Goal: Book appointment/travel/reservation

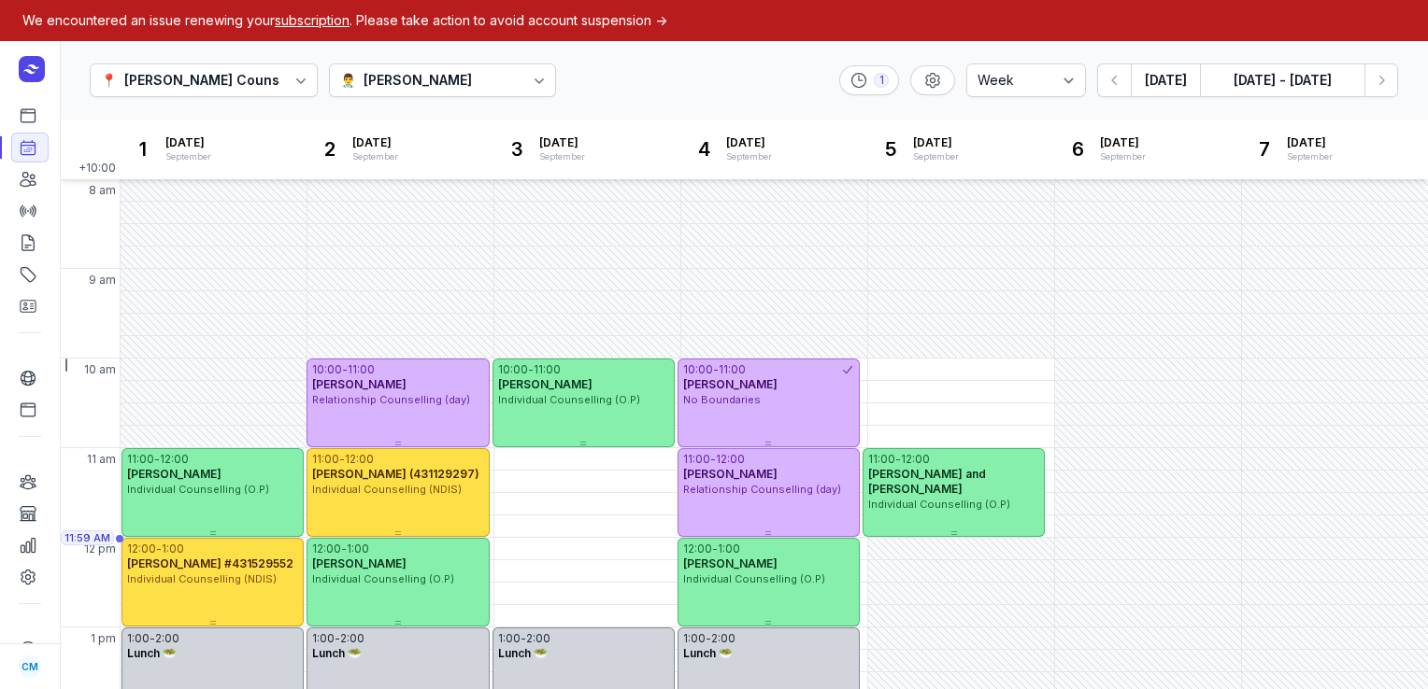
select select "week"
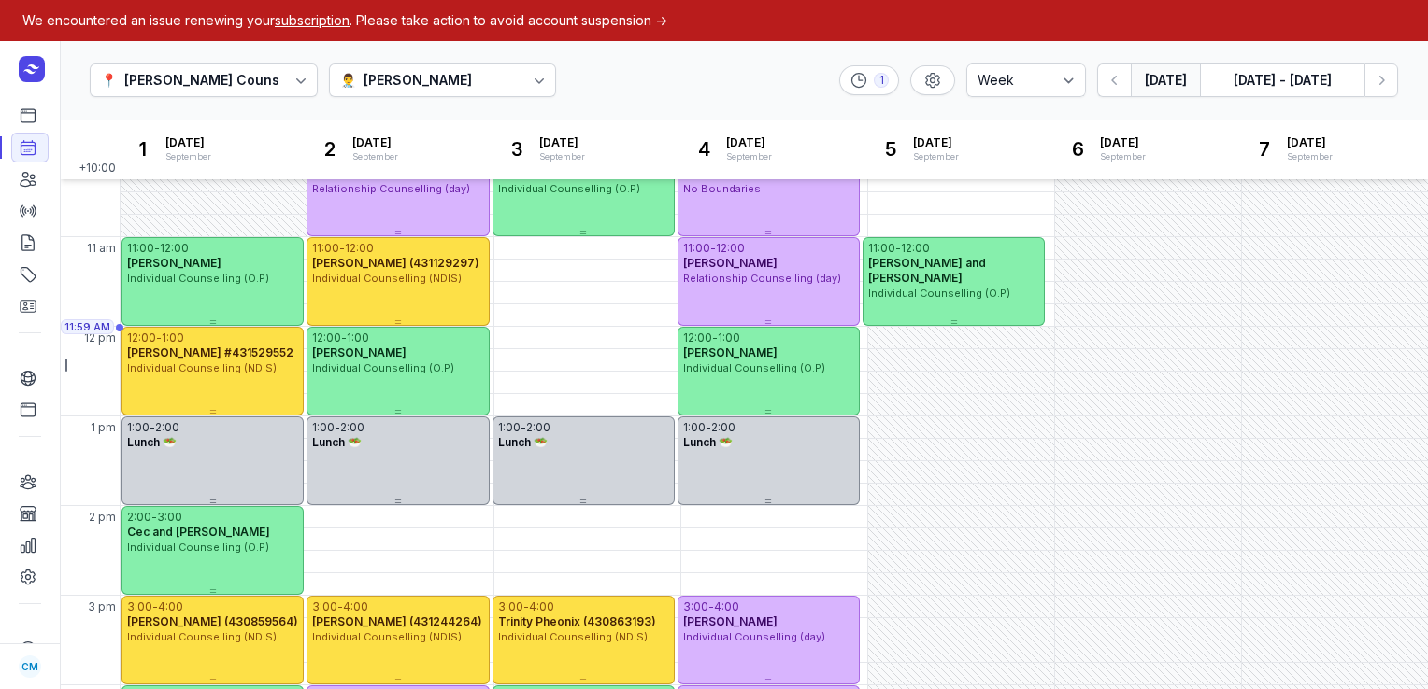
click at [1159, 85] on button "[DATE]" at bounding box center [1164, 81] width 69 height 34
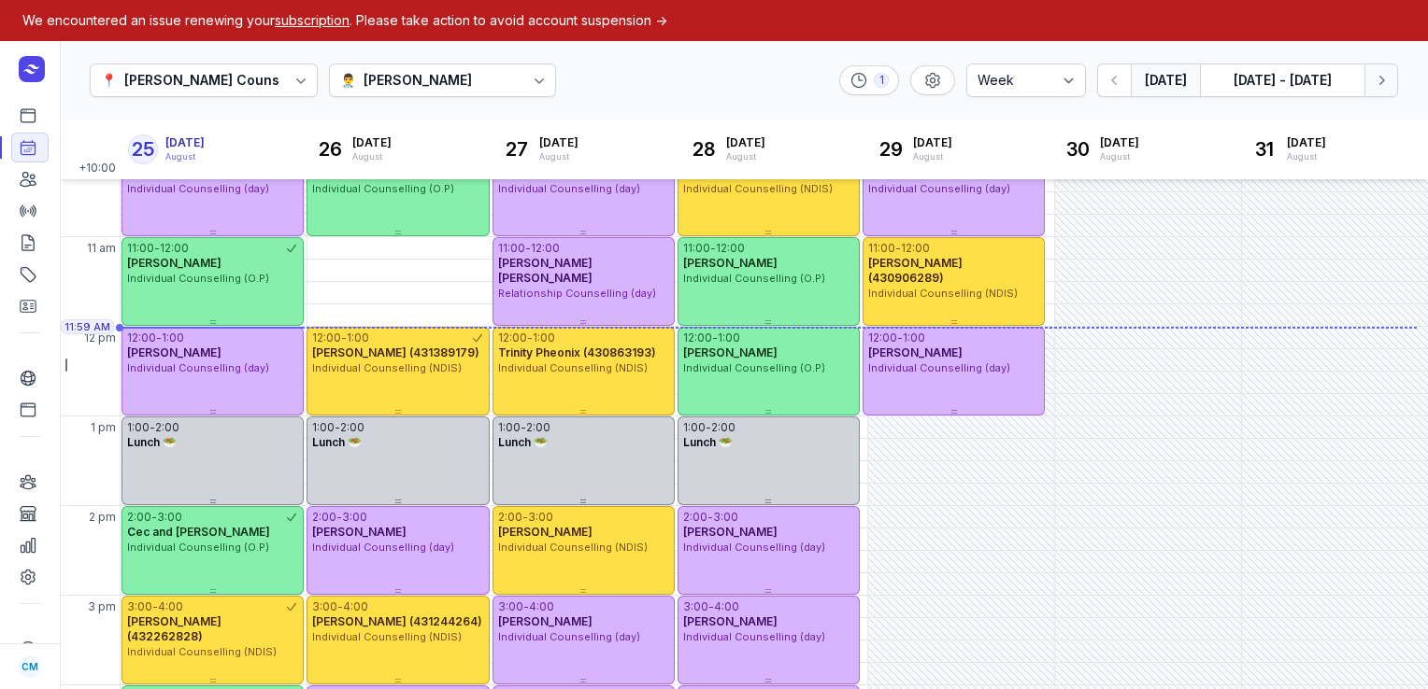
click at [1390, 80] on button "Next week" at bounding box center [1381, 81] width 34 height 34
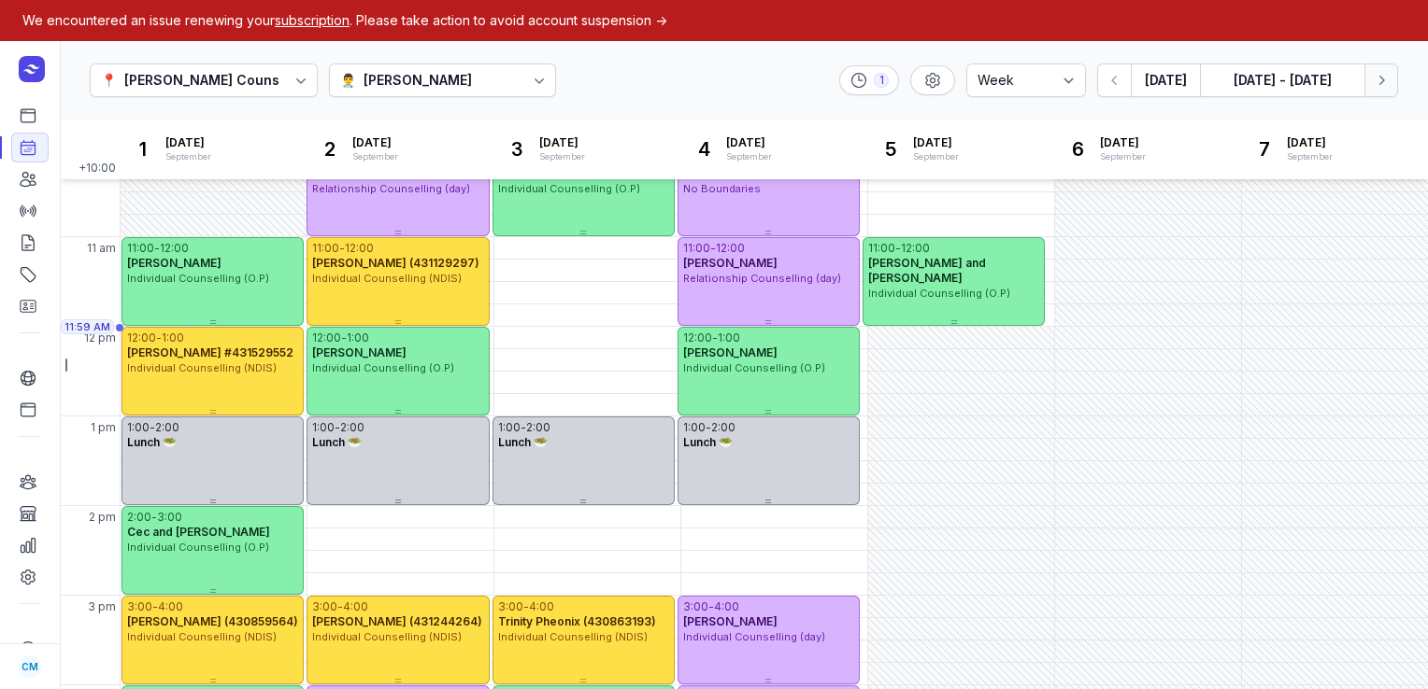
click at [1390, 80] on button "Next week" at bounding box center [1381, 81] width 34 height 34
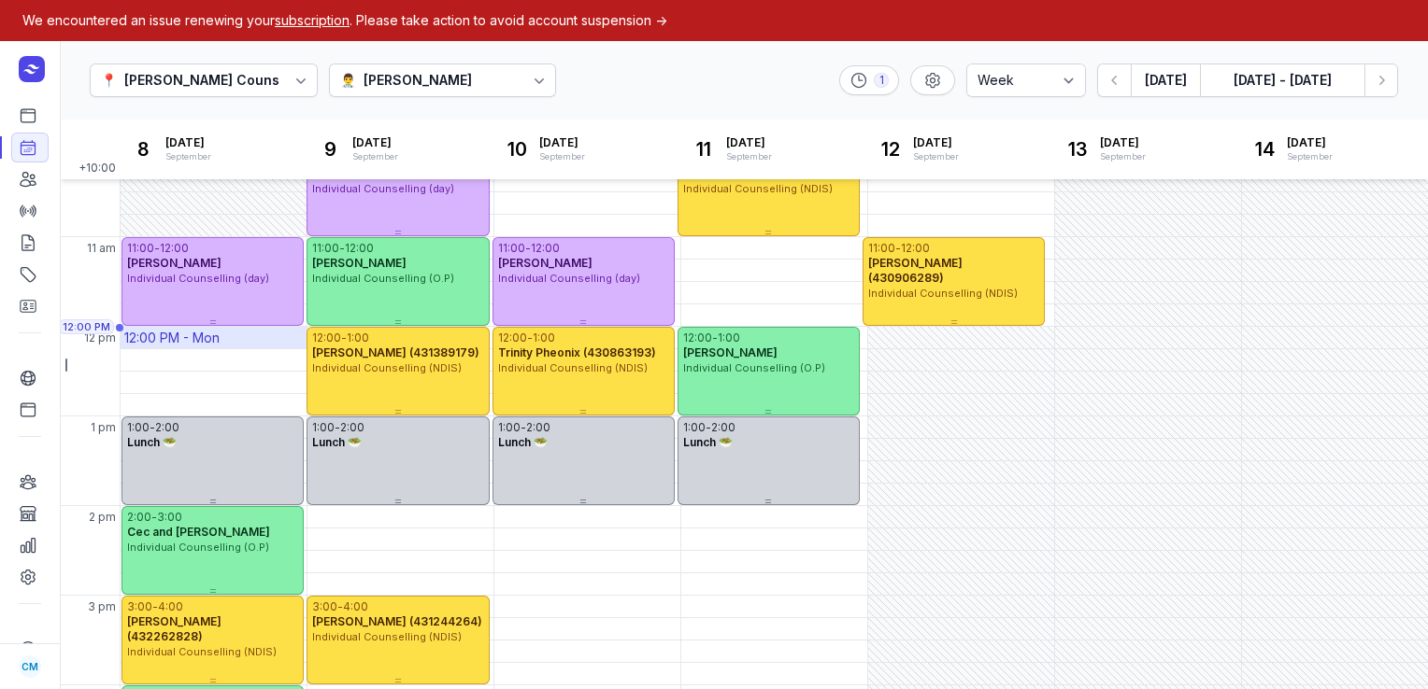
click at [248, 334] on div "12:00 PM - Mon" at bounding box center [214, 337] width 186 height 21
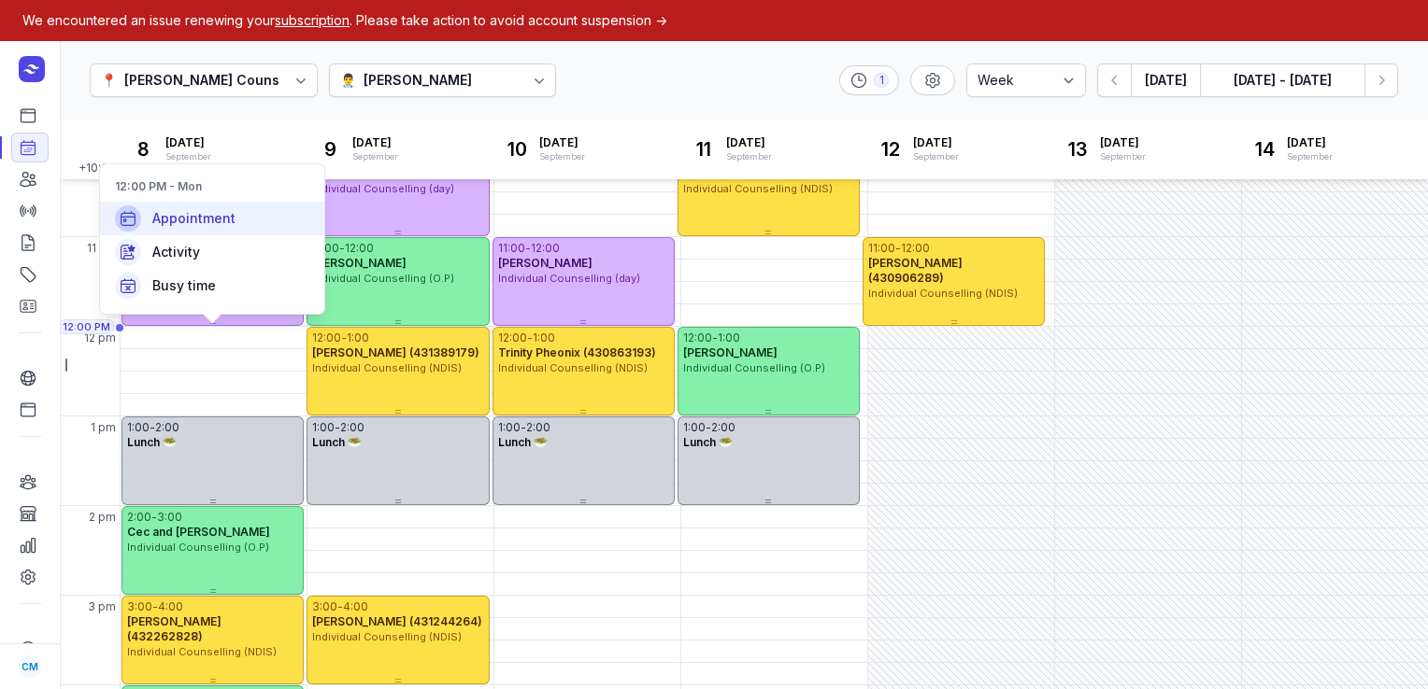
click at [247, 218] on div "Appointment" at bounding box center [212, 219] width 224 height 34
select select
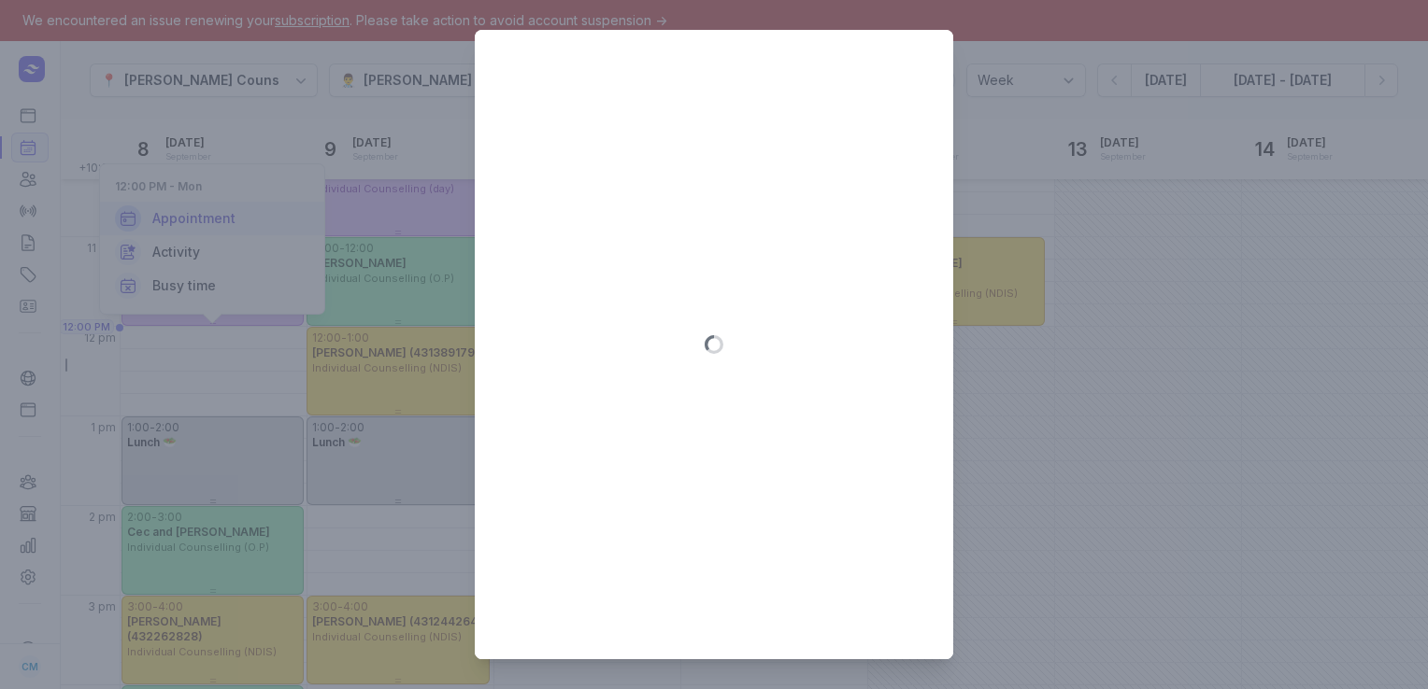
type input "[DATE]"
select select "12:00"
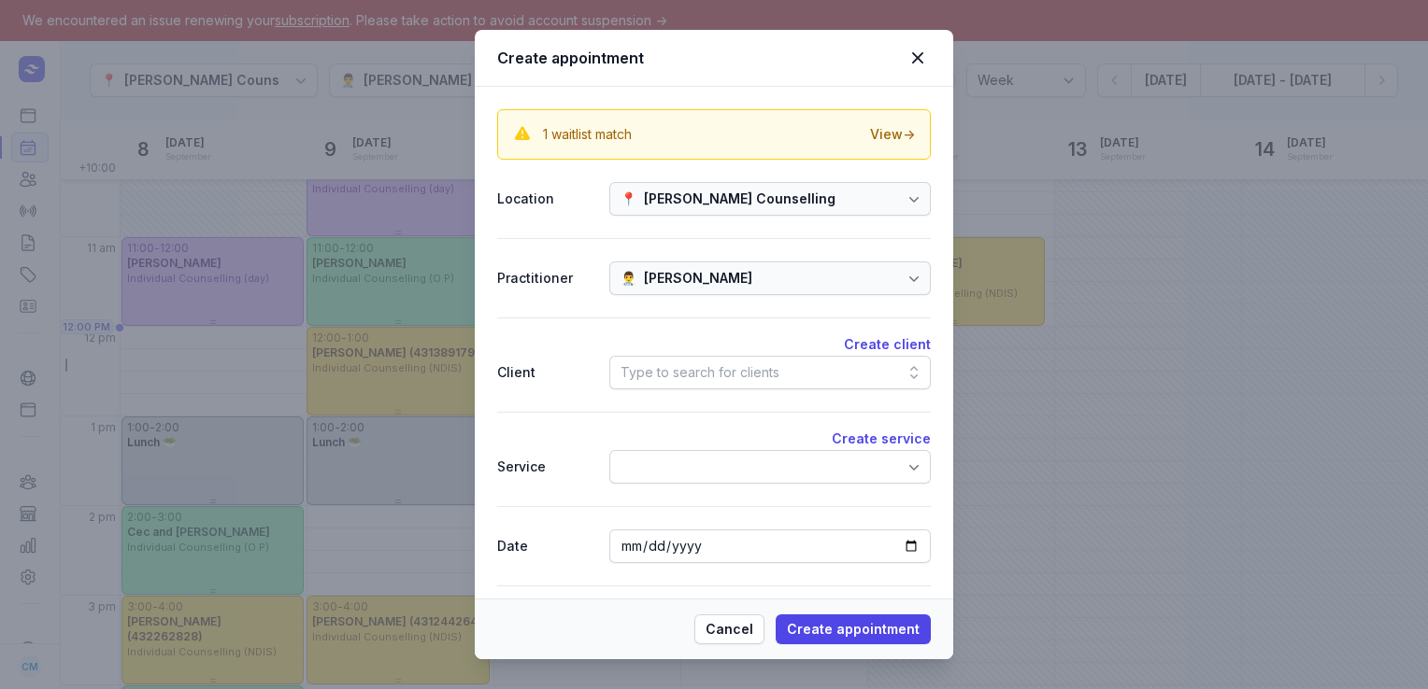
click at [697, 369] on div "Type to search for clients" at bounding box center [699, 373] width 159 height 22
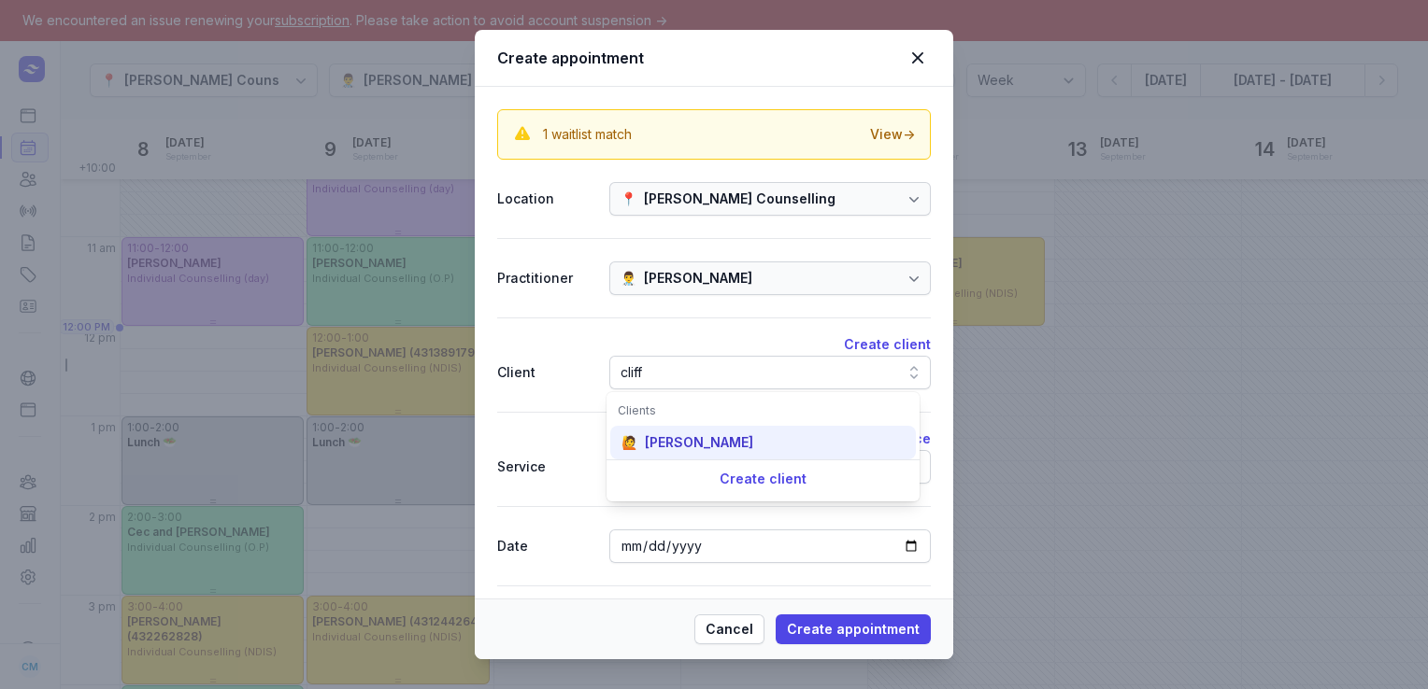
type input "cliff"
click at [666, 454] on div "🙋 [PERSON_NAME]" at bounding box center [763, 443] width 306 height 34
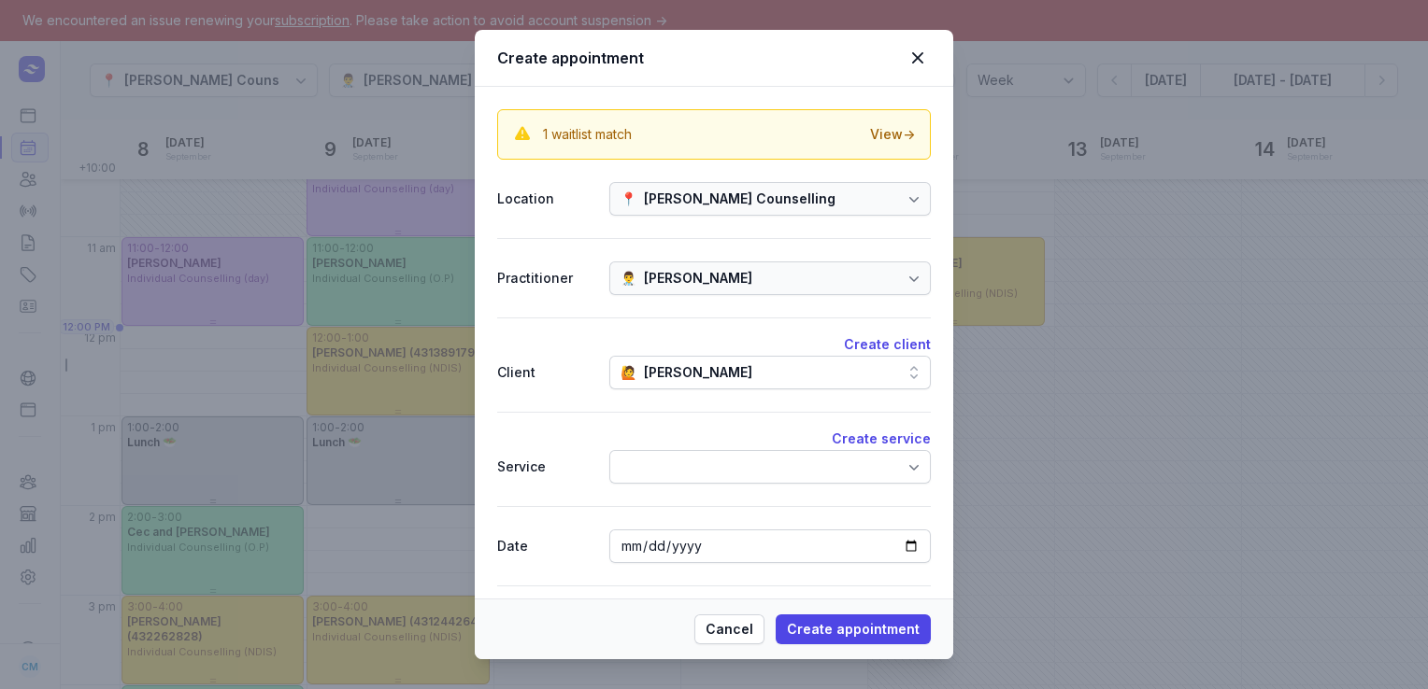
click at [666, 454] on div at bounding box center [769, 467] width 321 height 34
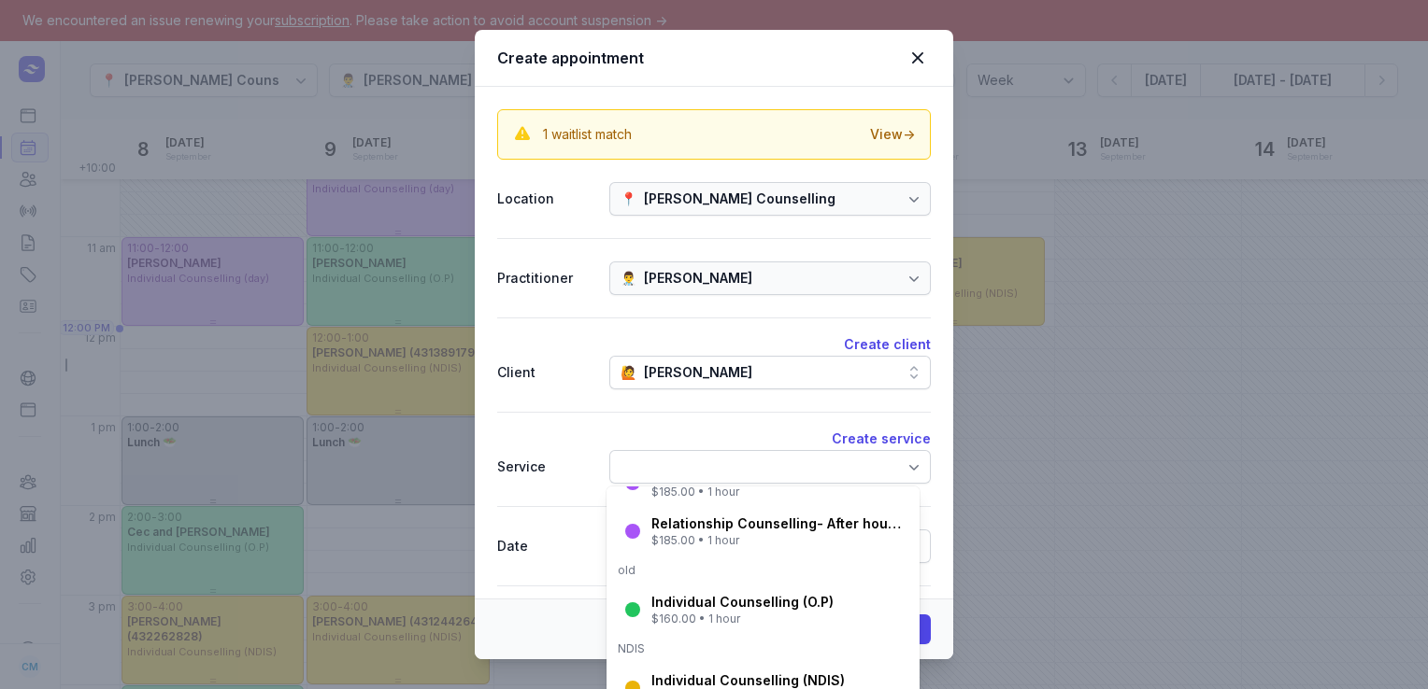
scroll to position [241, 0]
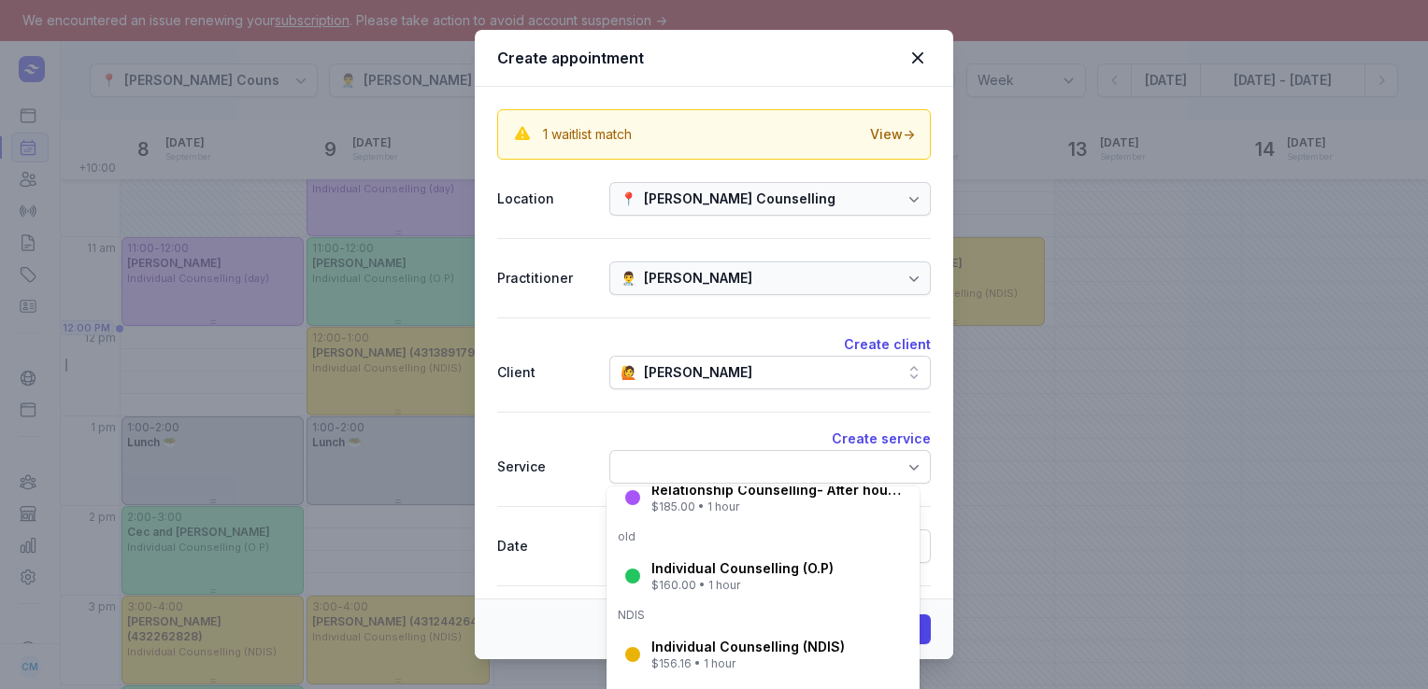
click at [706, 561] on div "Individual Counselling (O.P)" at bounding box center [742, 569] width 182 height 19
select select "13:00"
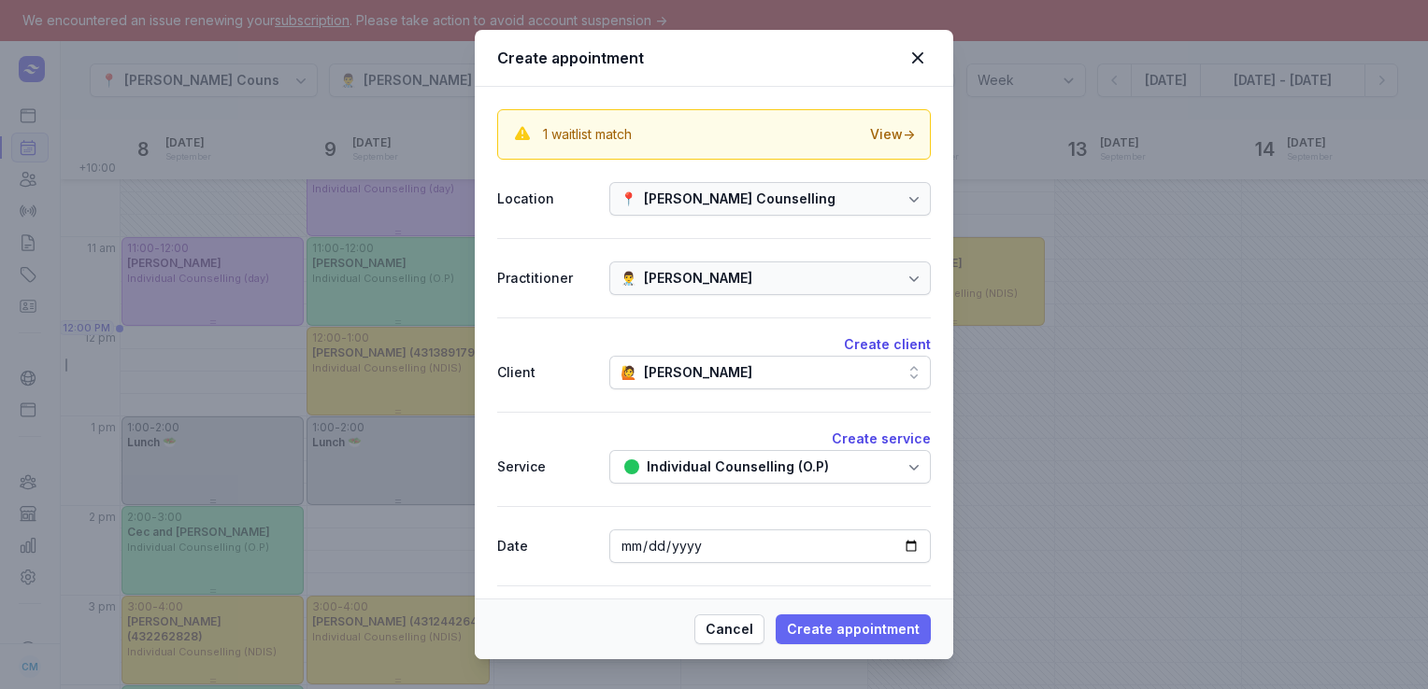
click at [874, 637] on span "Create appointment" at bounding box center [853, 629] width 133 height 22
select select
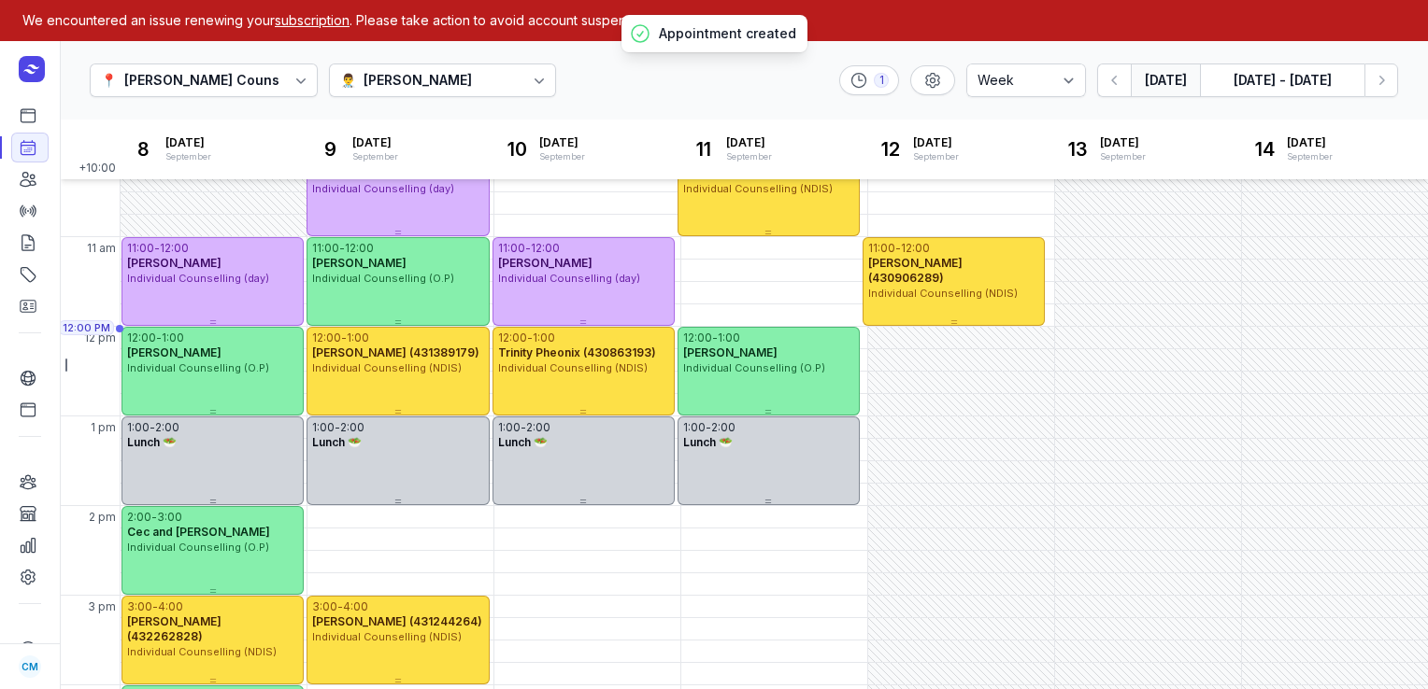
click at [1165, 79] on button "[DATE]" at bounding box center [1164, 81] width 69 height 34
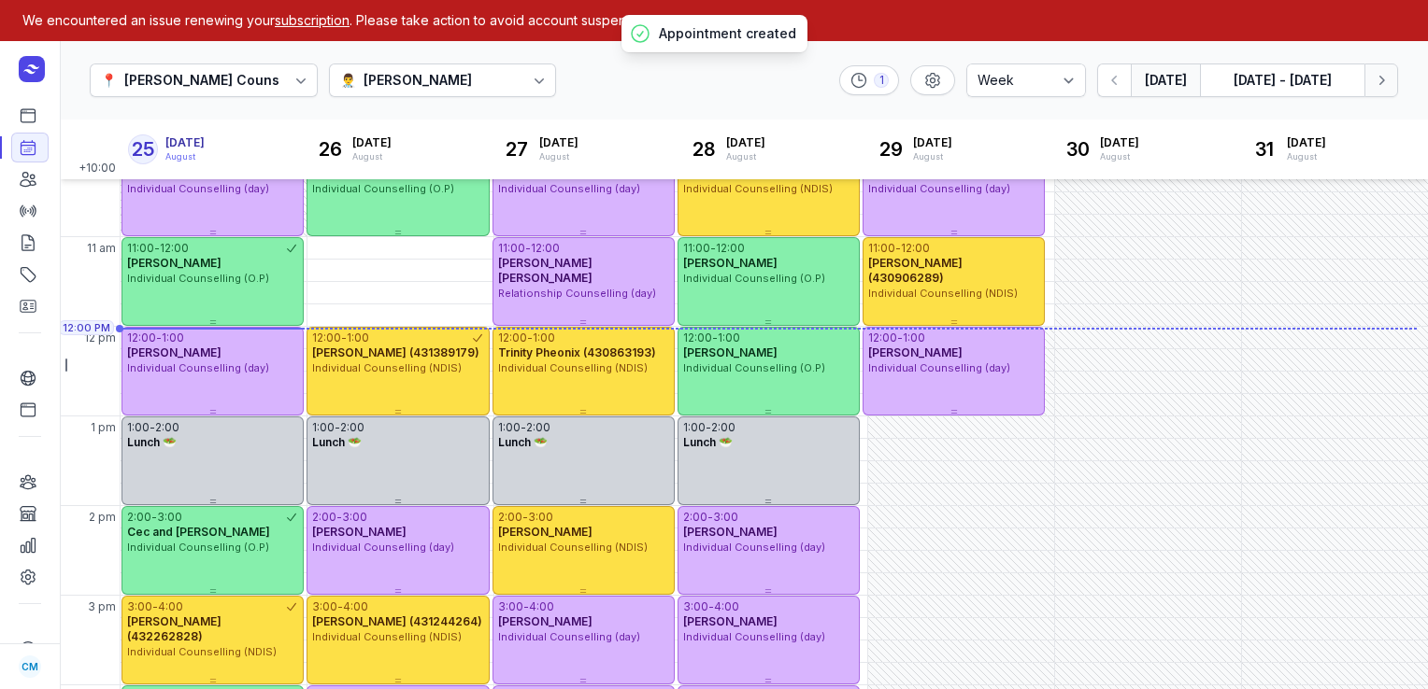
click at [1386, 75] on icon "button" at bounding box center [1381, 80] width 19 height 19
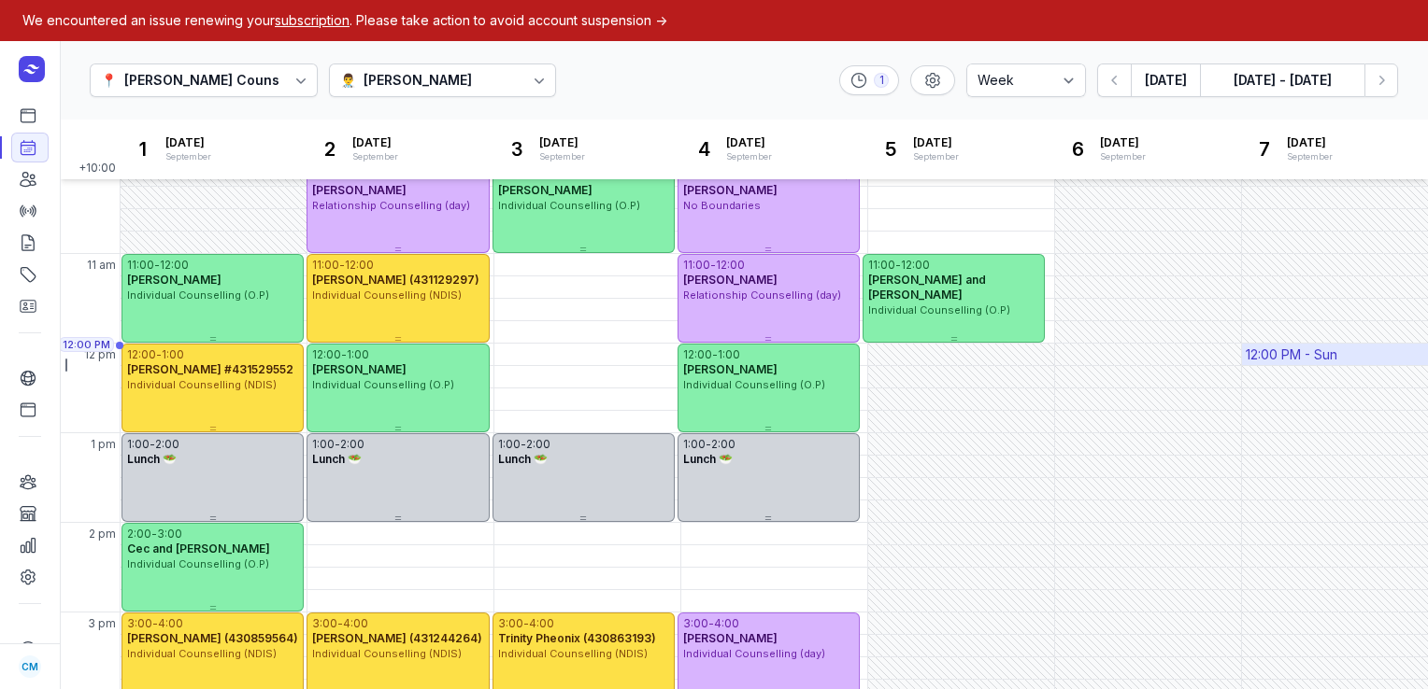
scroll to position [192, 0]
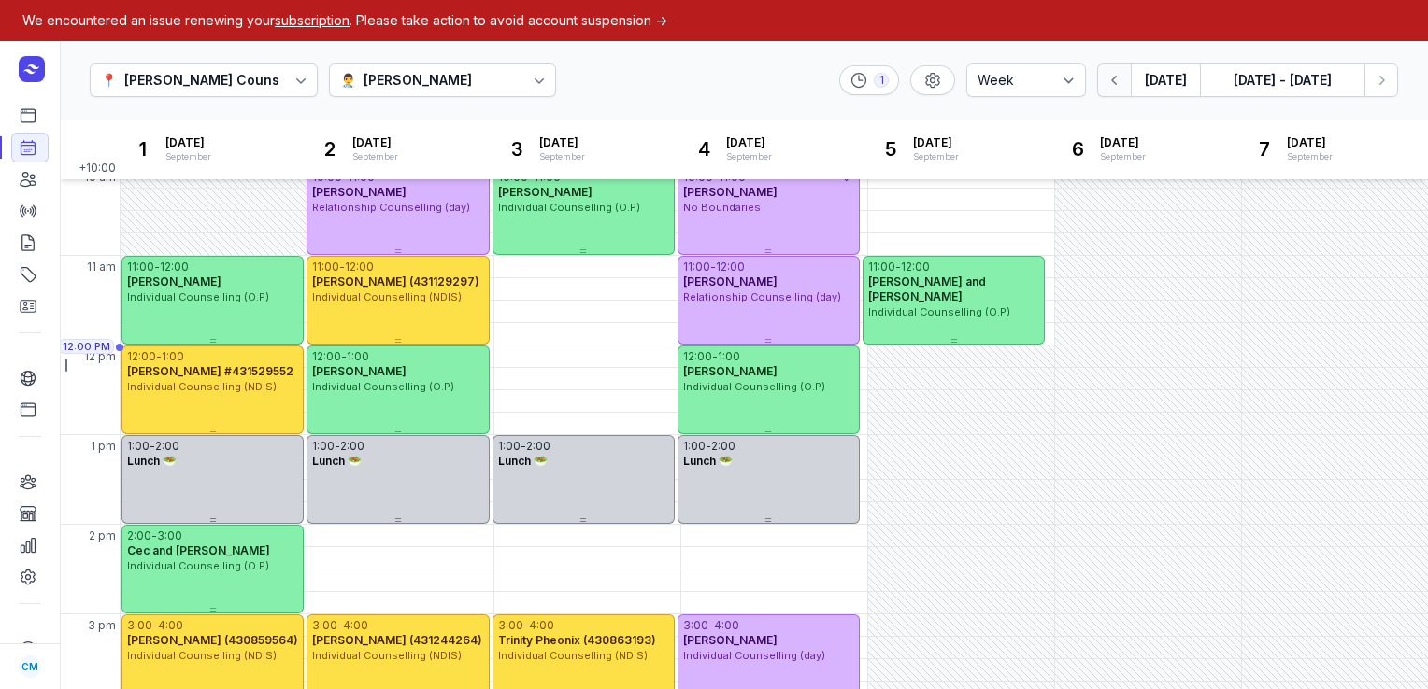
click at [1115, 79] on icon "button" at bounding box center [1114, 80] width 6 height 9
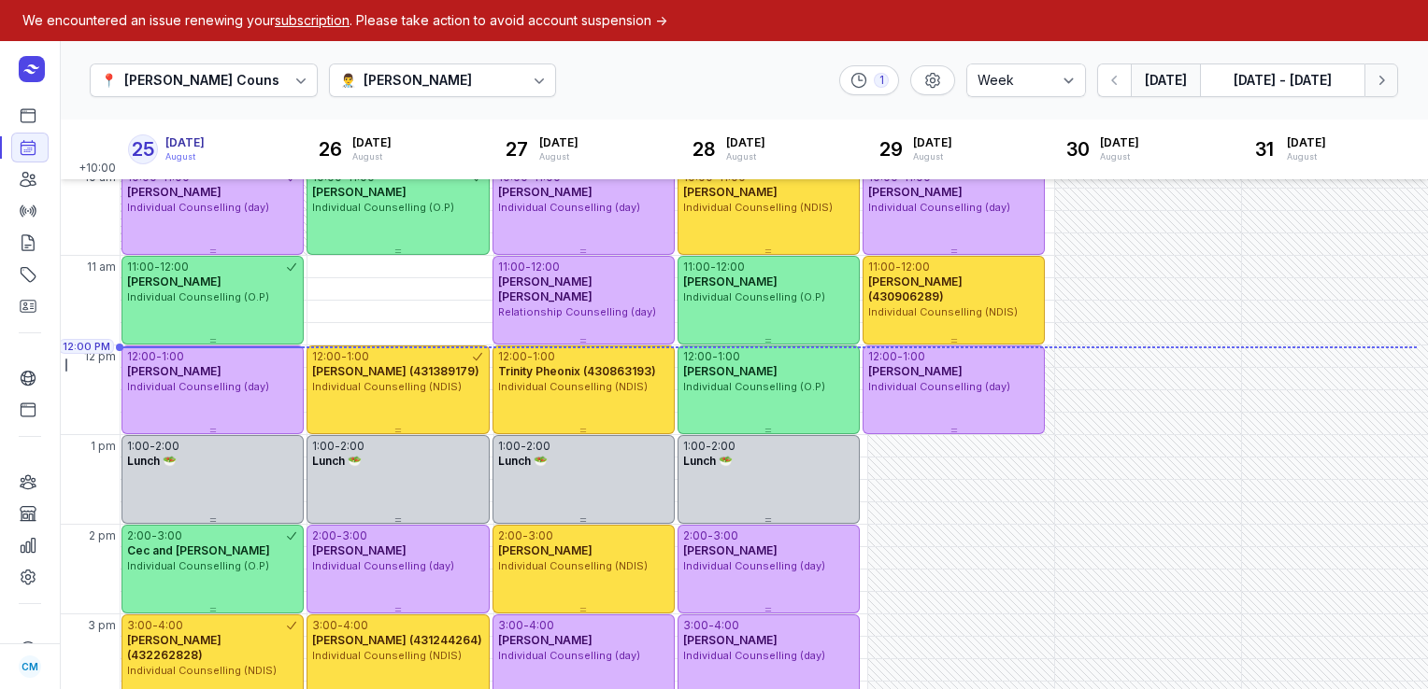
click at [1383, 88] on icon "button" at bounding box center [1381, 80] width 19 height 19
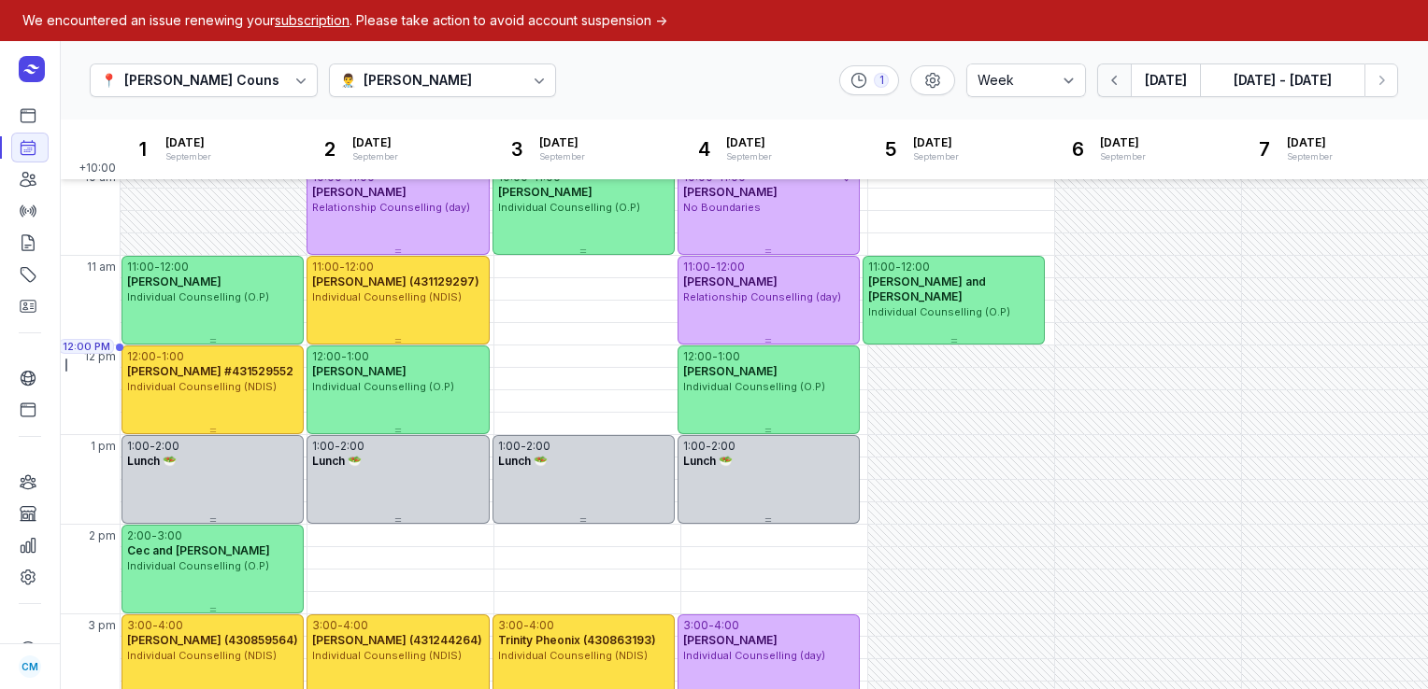
click at [1121, 86] on icon "button" at bounding box center [1114, 80] width 19 height 19
